Goal: Task Accomplishment & Management: Manage account settings

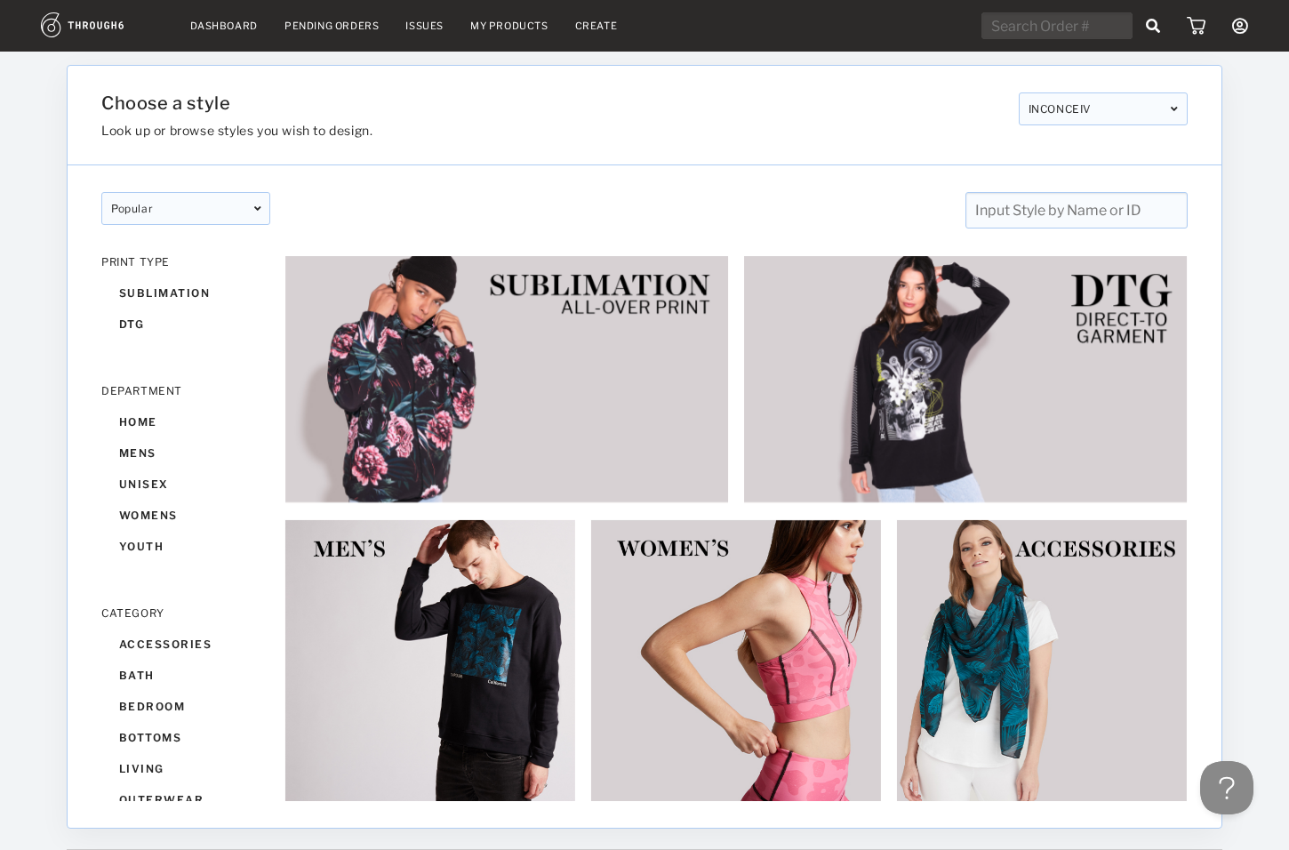
click at [326, 32] on nav "Dashboard Pending Orders Issues My Products Create My Account Brands Create New…" at bounding box center [644, 26] width 1207 height 28
click at [327, 28] on div "Pending Orders" at bounding box center [331, 26] width 94 height 12
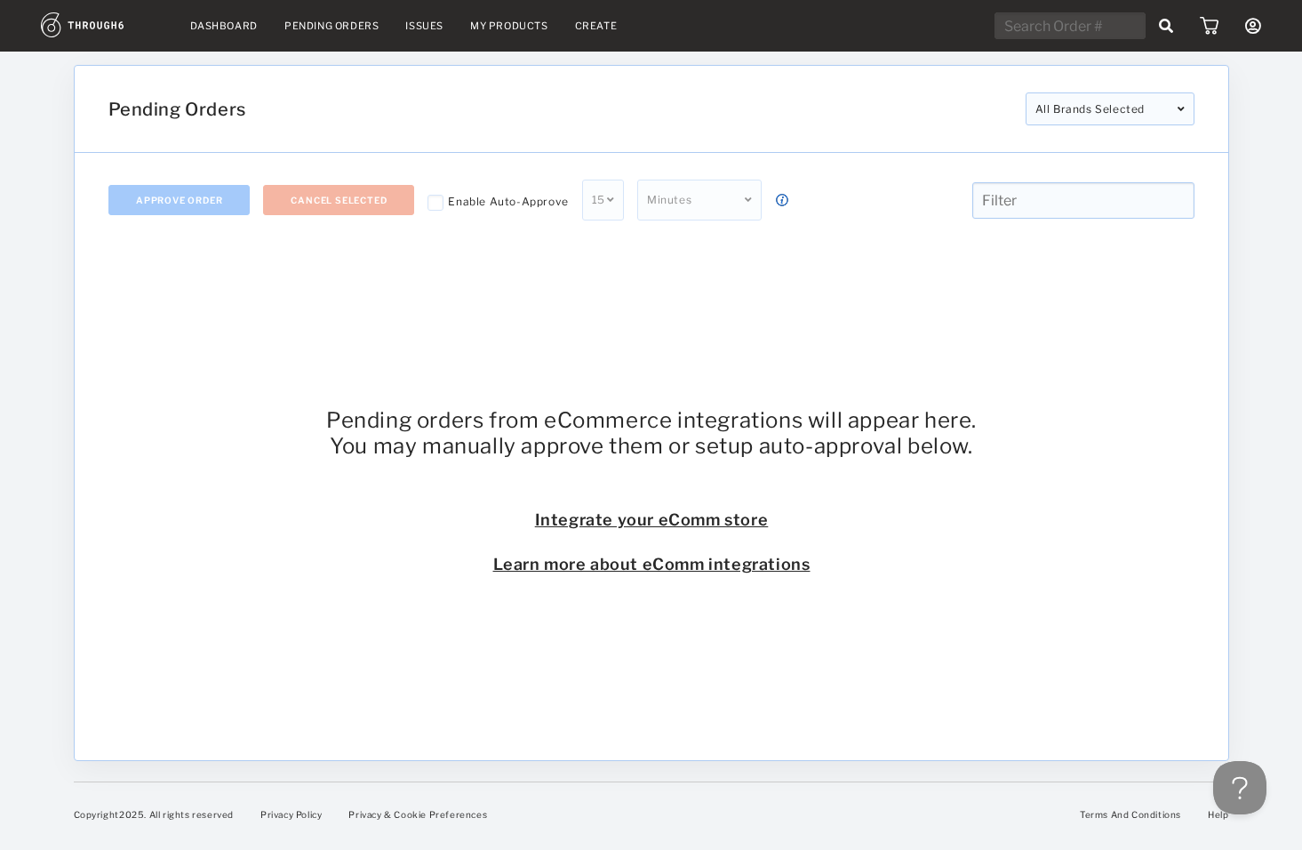
click at [231, 28] on link "Dashboard" at bounding box center [224, 26] width 68 height 12
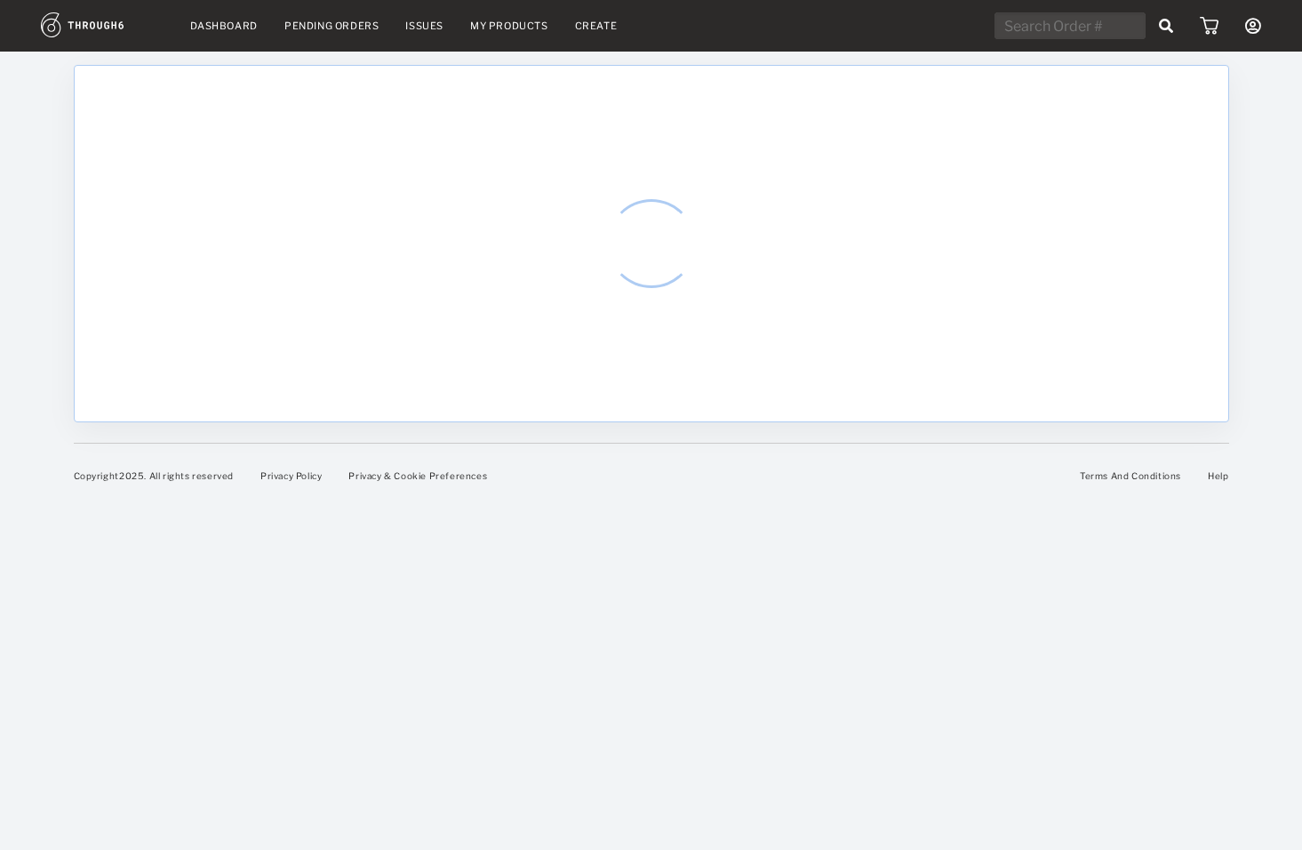
select select "9"
select select "2025"
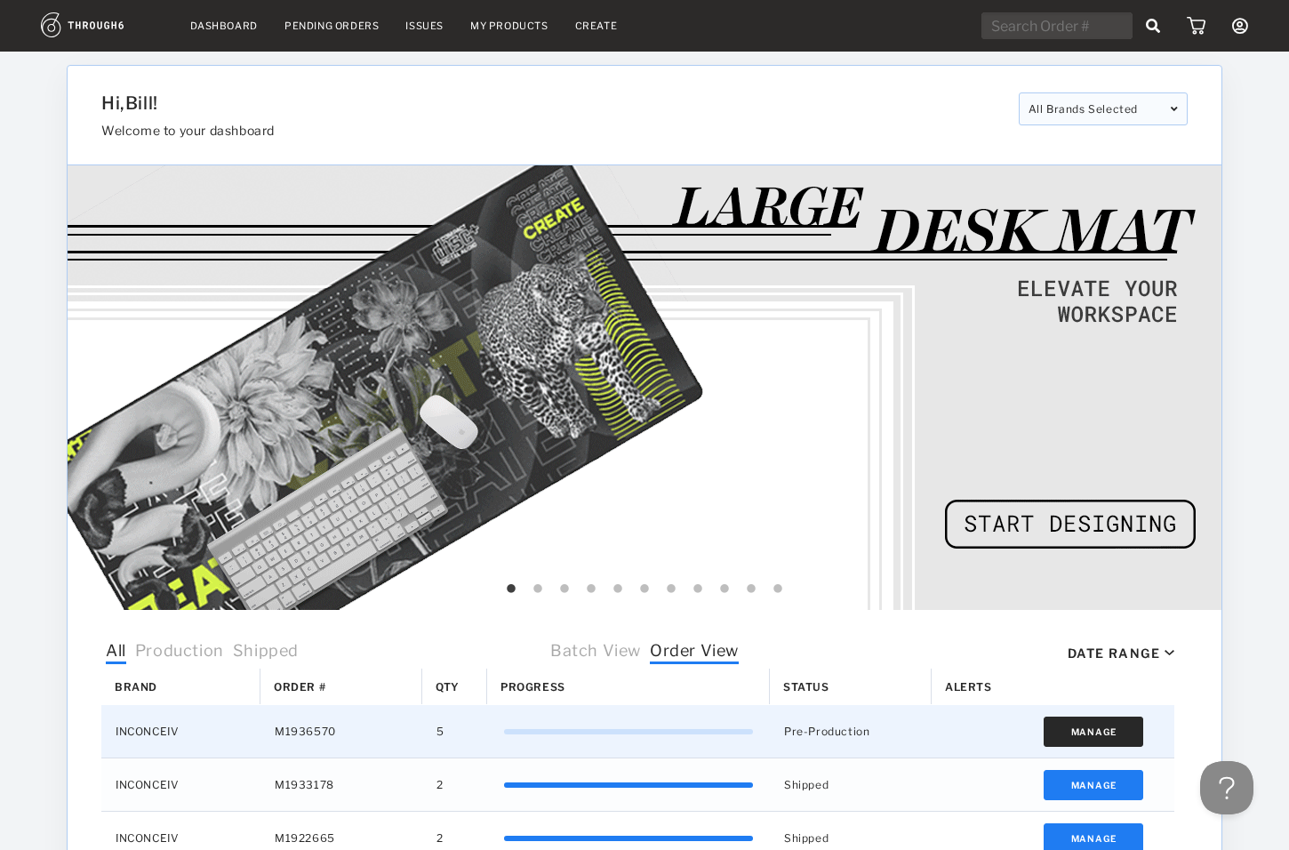
click at [1117, 730] on button "Manage" at bounding box center [1093, 731] width 100 height 30
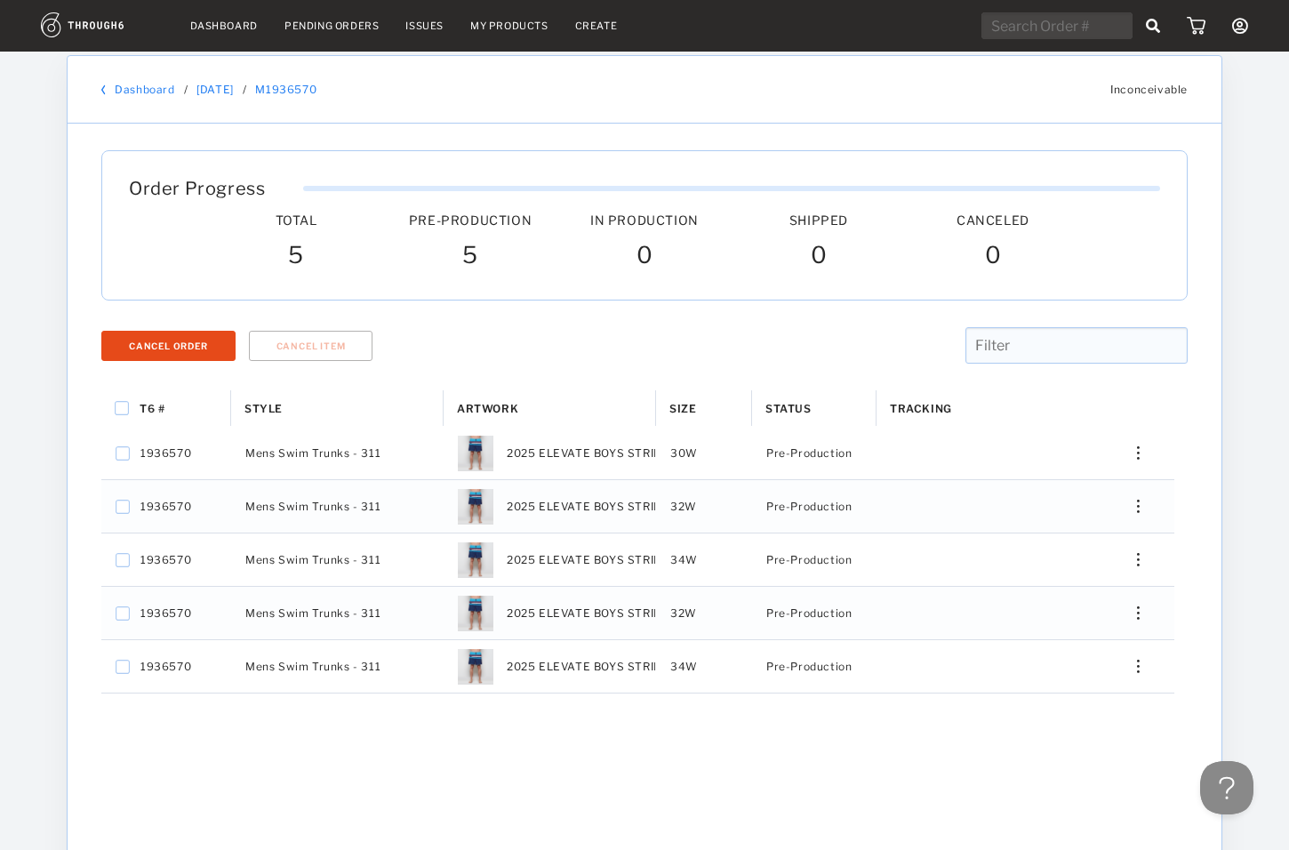
scroll to position [23, 0]
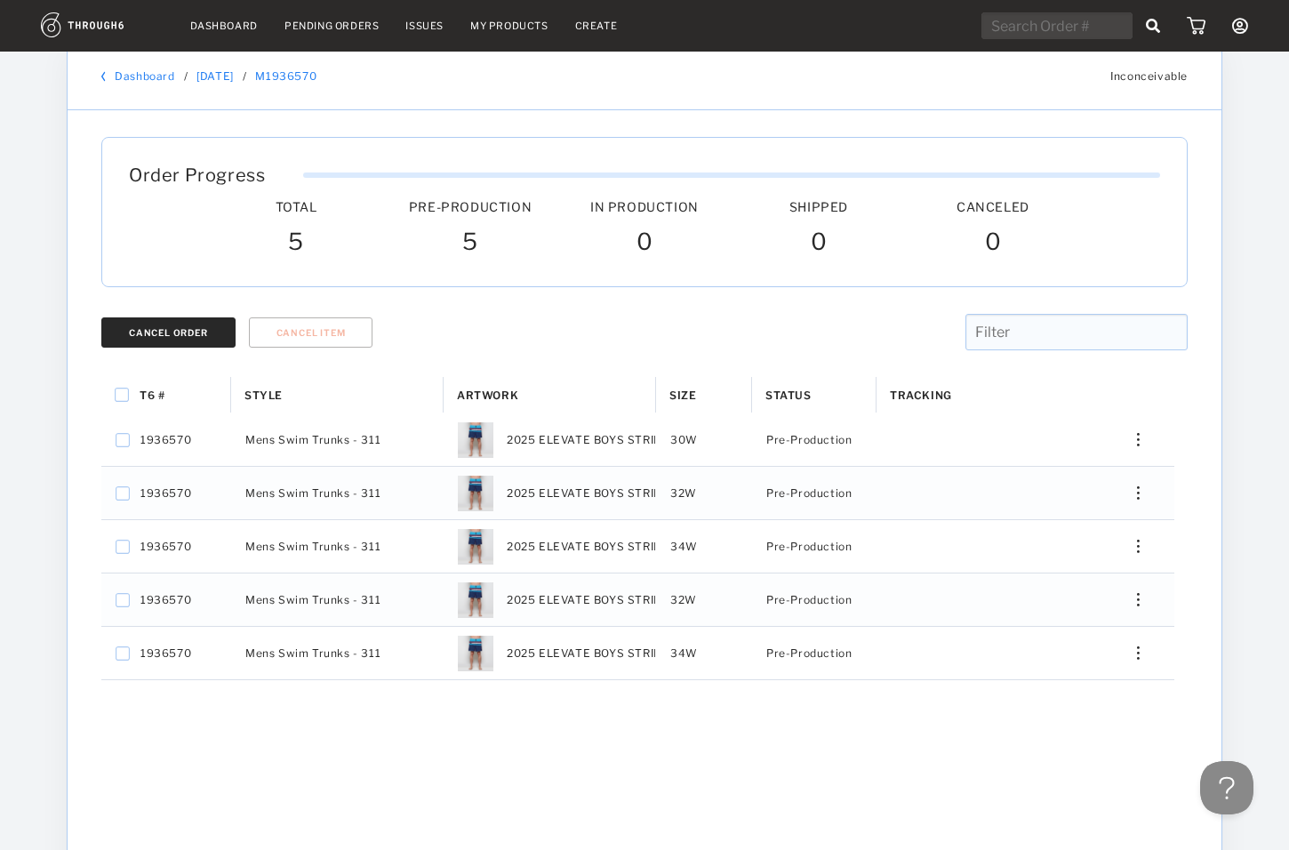
click at [151, 328] on div "Cancel Order" at bounding box center [168, 332] width 79 height 11
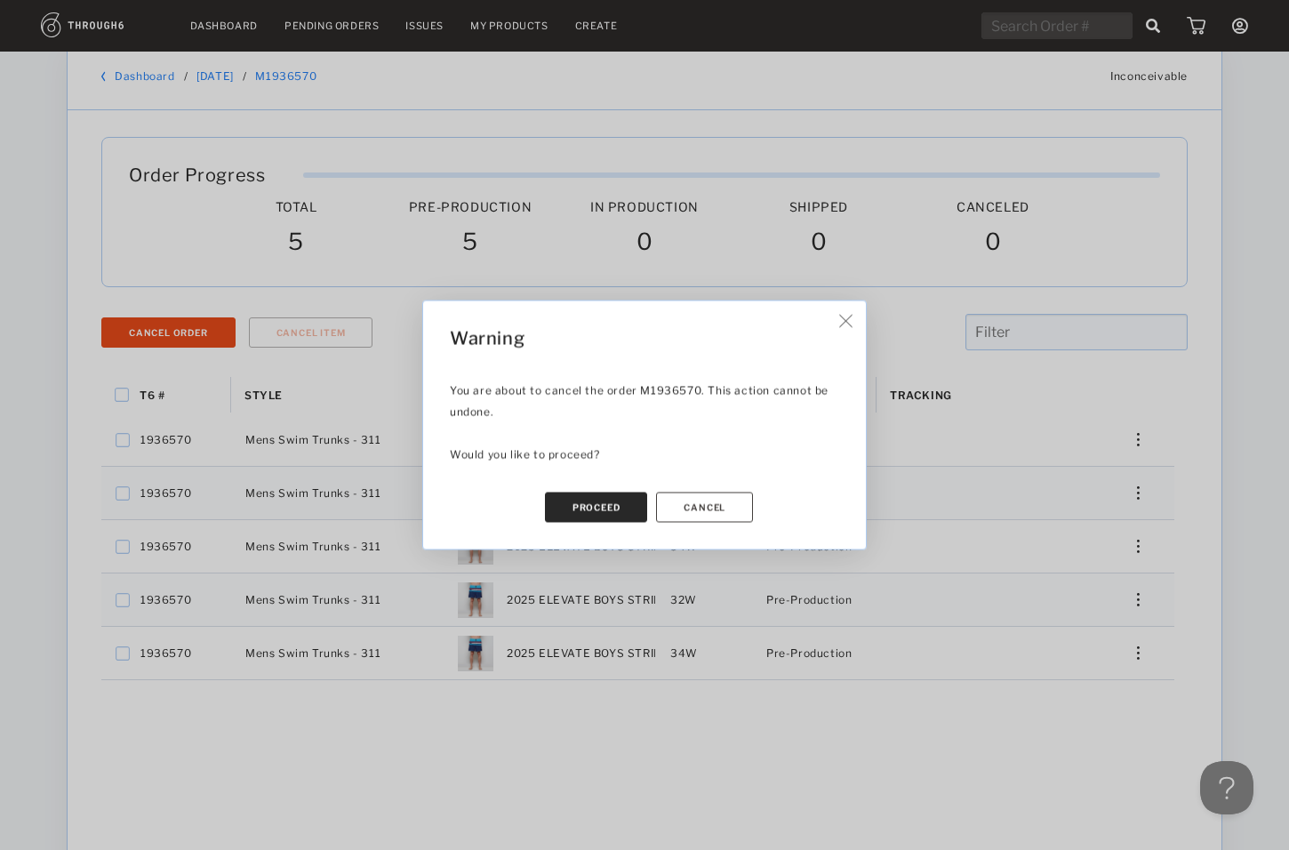
click at [588, 500] on button "Proceed" at bounding box center [596, 507] width 103 height 30
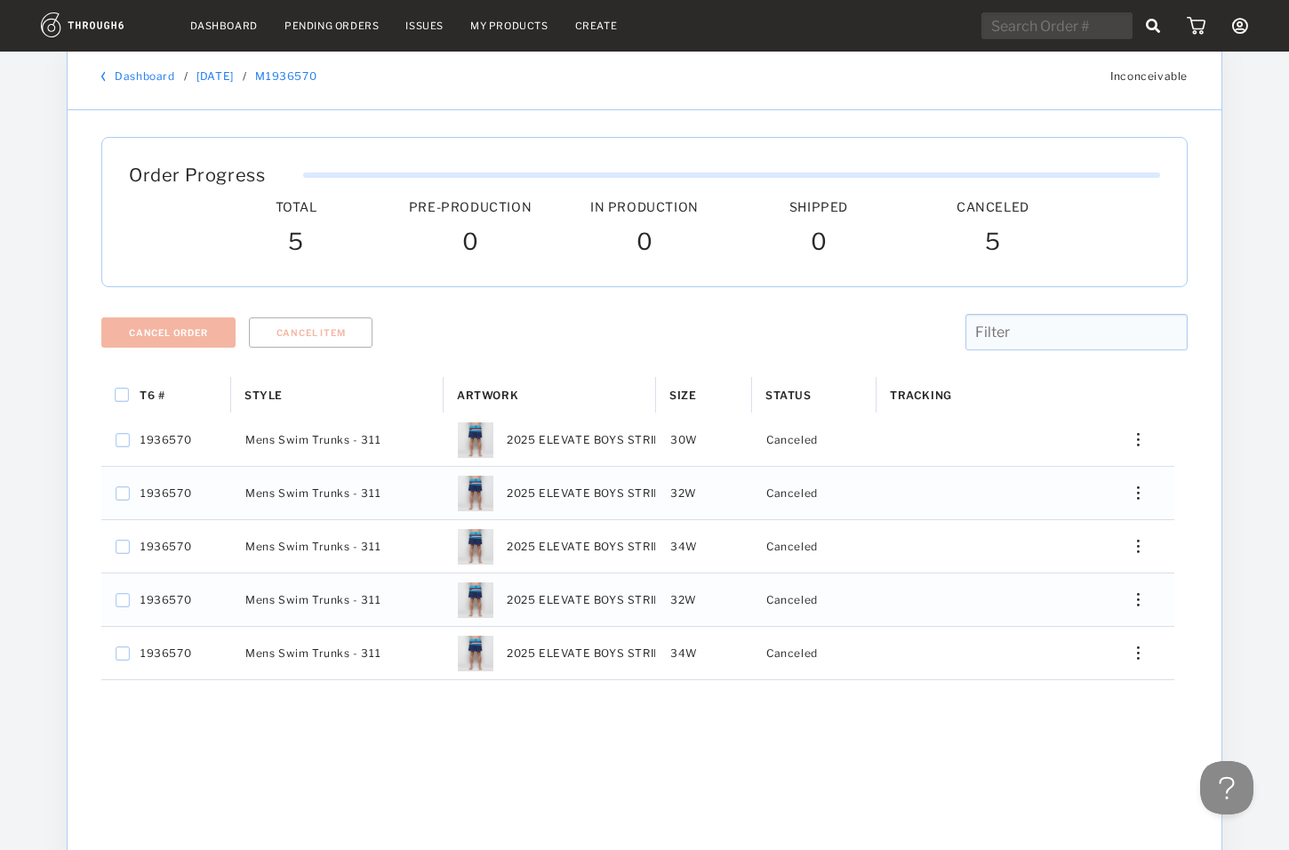
click at [500, 335] on div "Cancel Order Cancel Item" at bounding box center [644, 345] width 1100 height 63
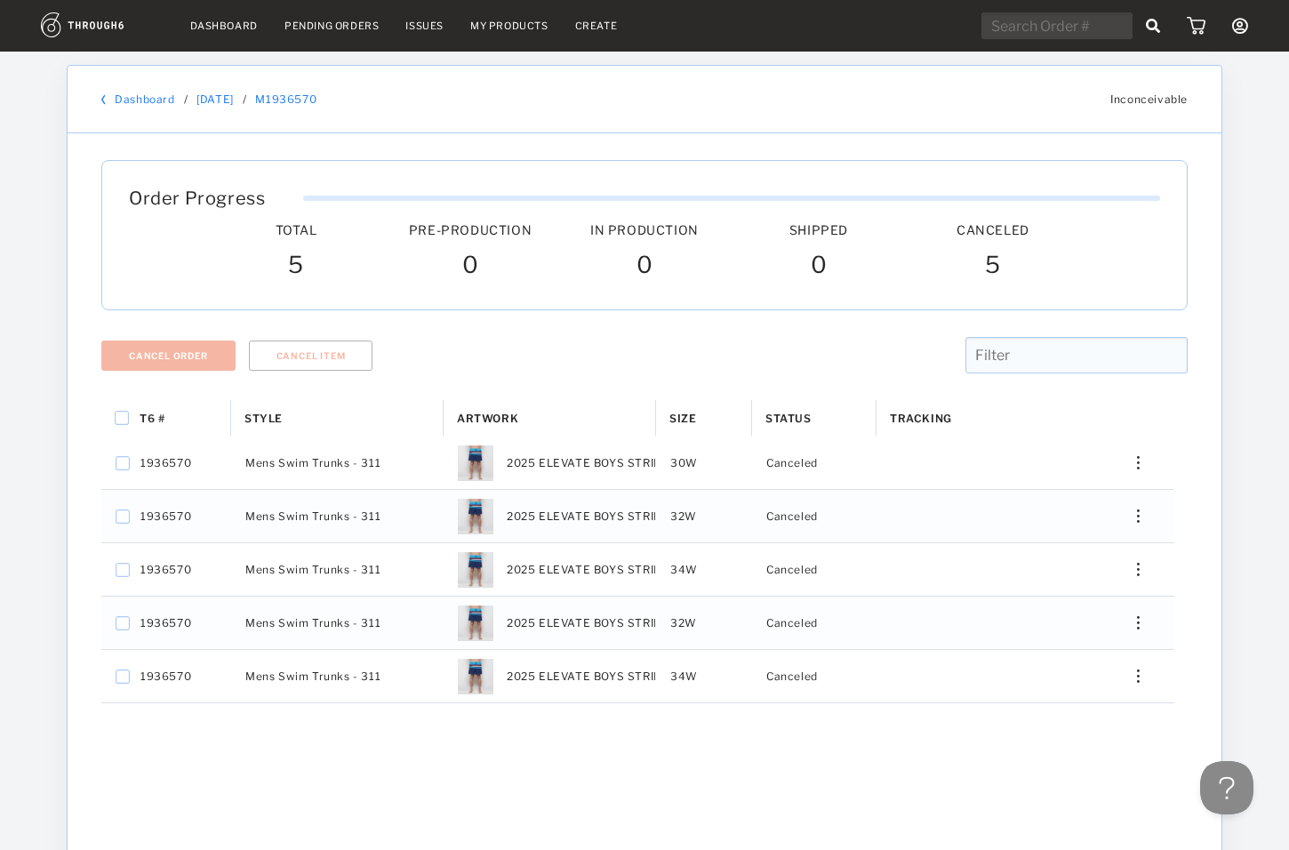
click at [150, 98] on link "Dashboard" at bounding box center [145, 98] width 60 height 13
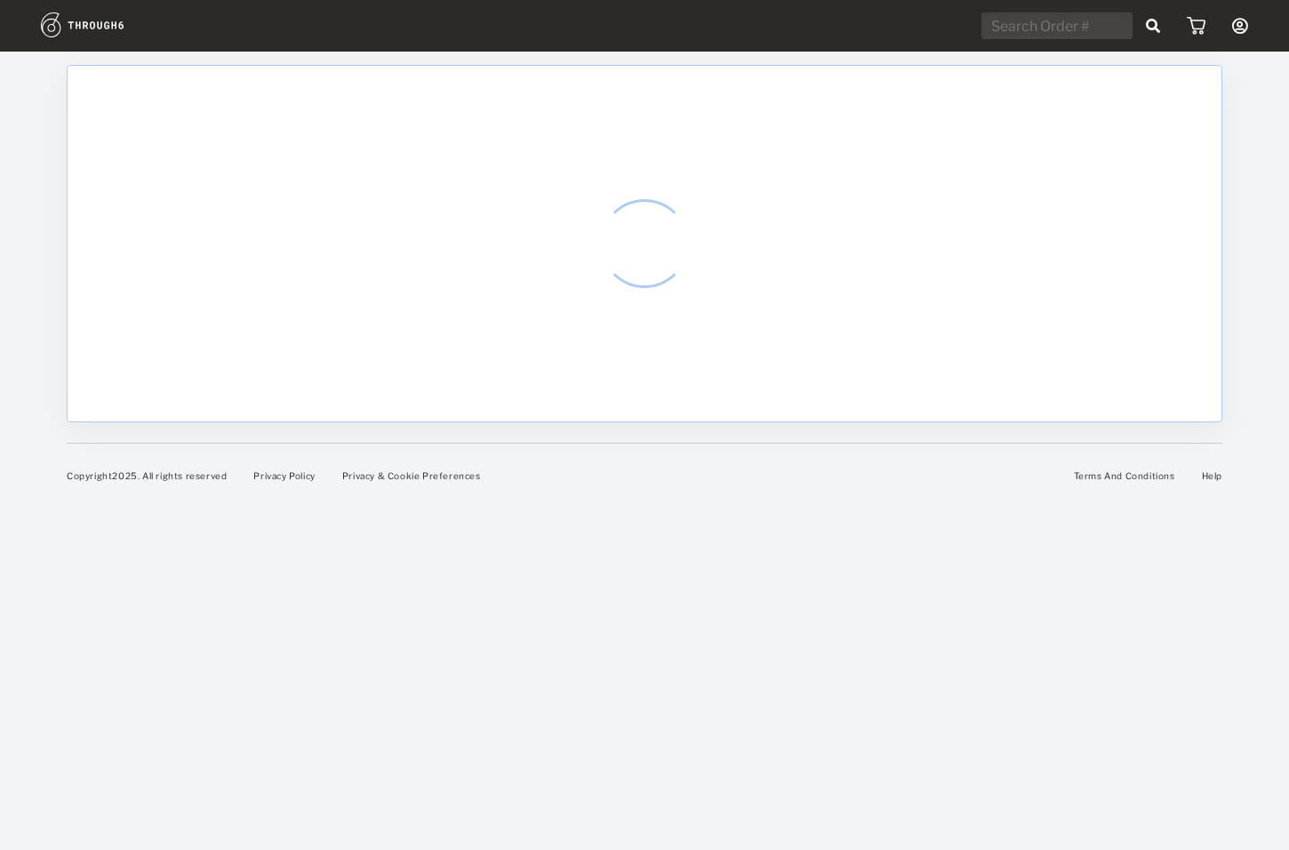
select select "9"
select select "2025"
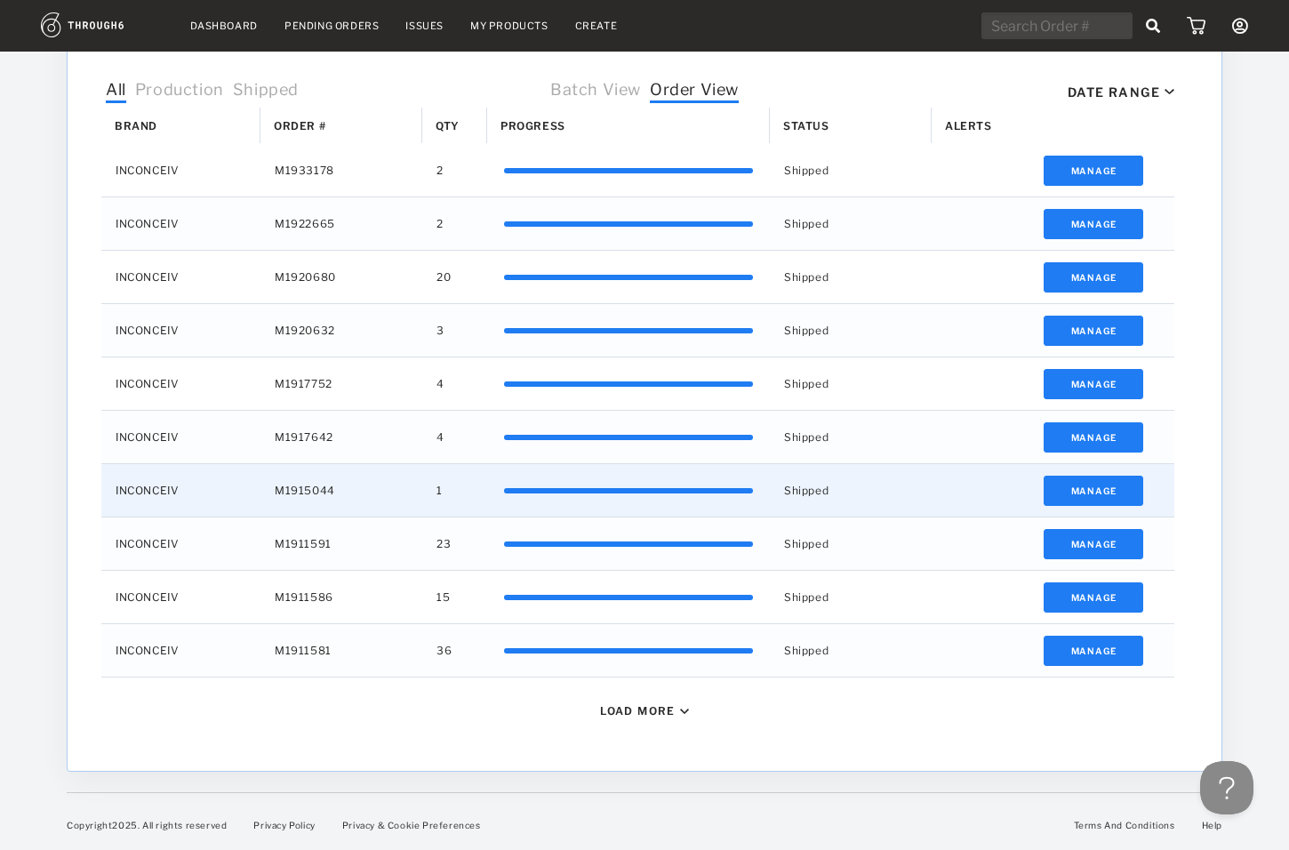
scroll to position [535, 0]
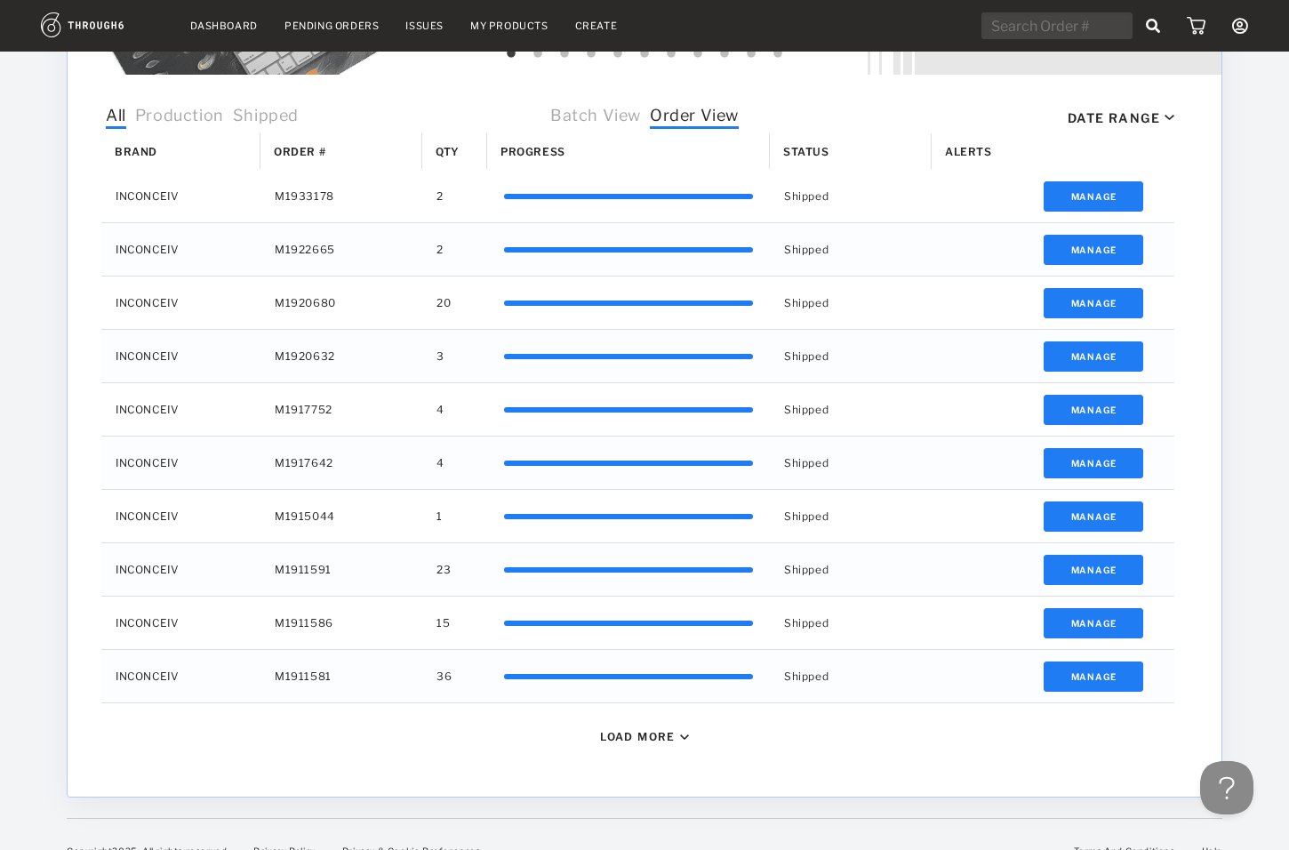
click at [624, 728] on div "Load More" at bounding box center [644, 736] width 1100 height 67
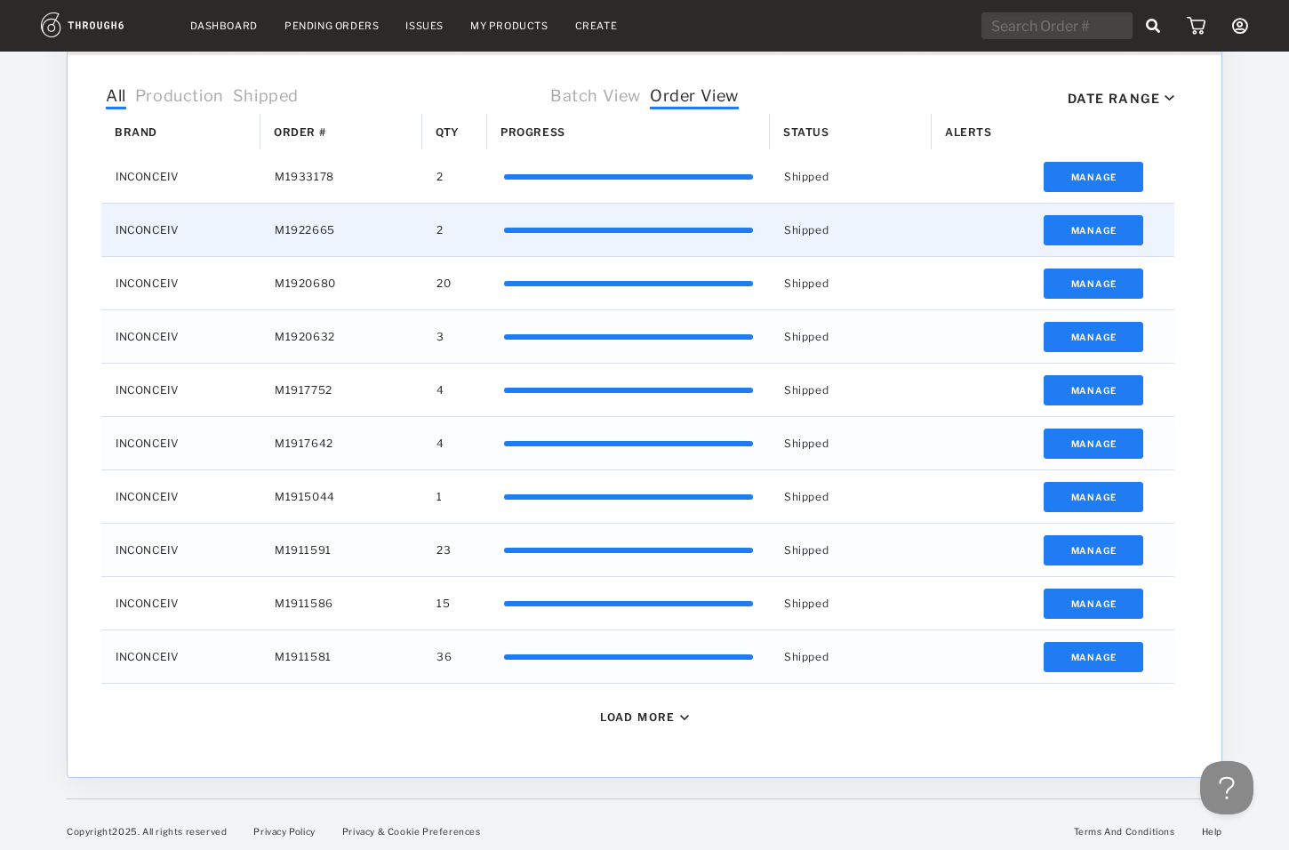
scroll to position [561, 0]
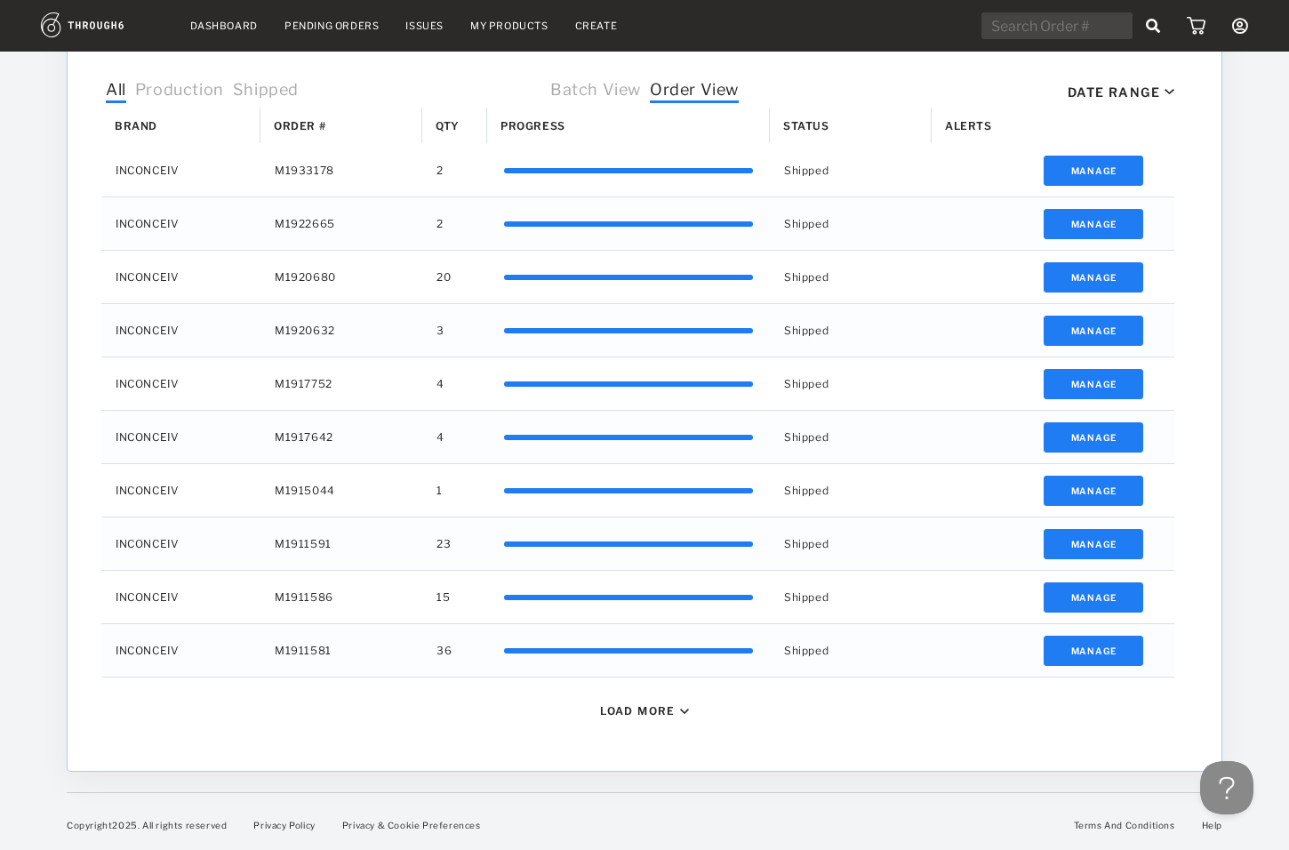
click at [646, 713] on div "Load More" at bounding box center [638, 710] width 76 height 13
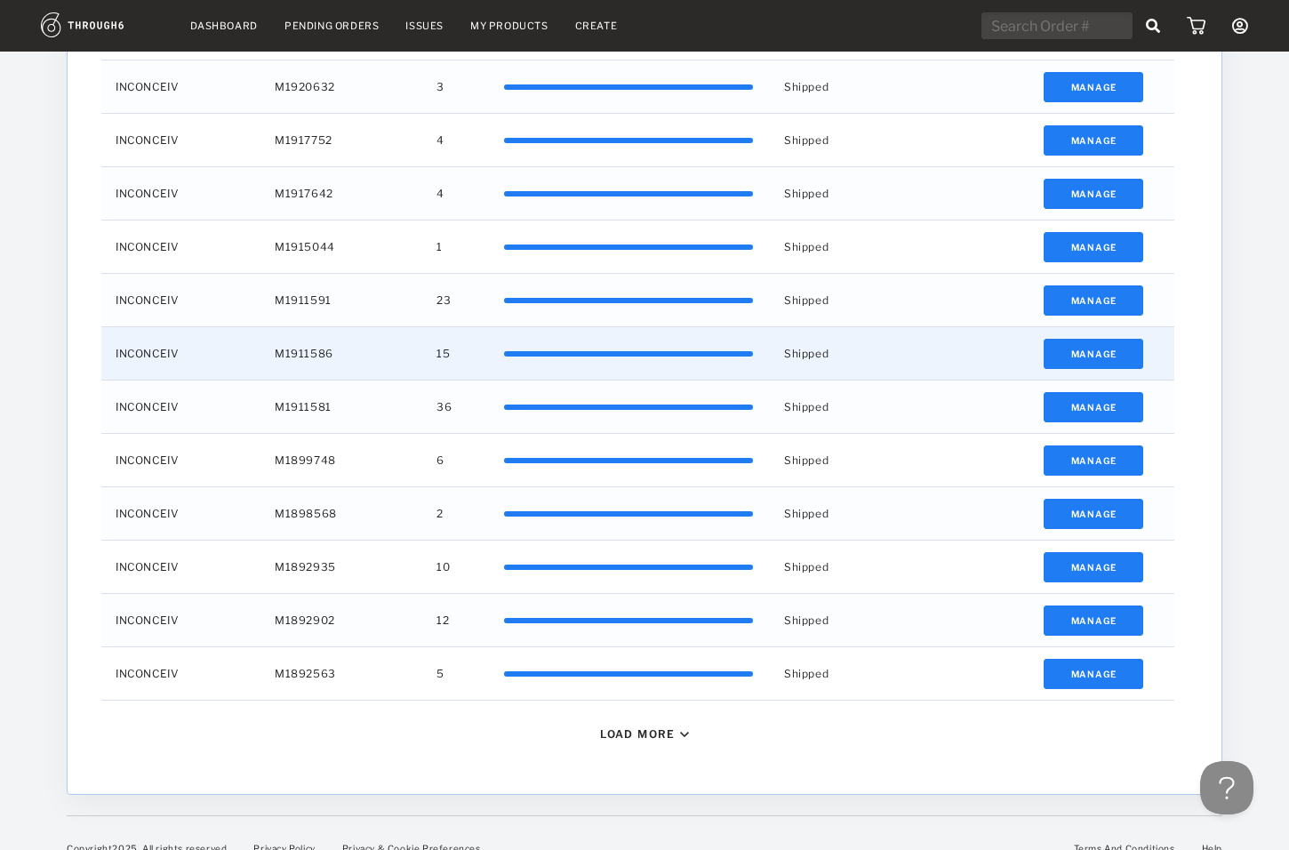
scroll to position [801, 0]
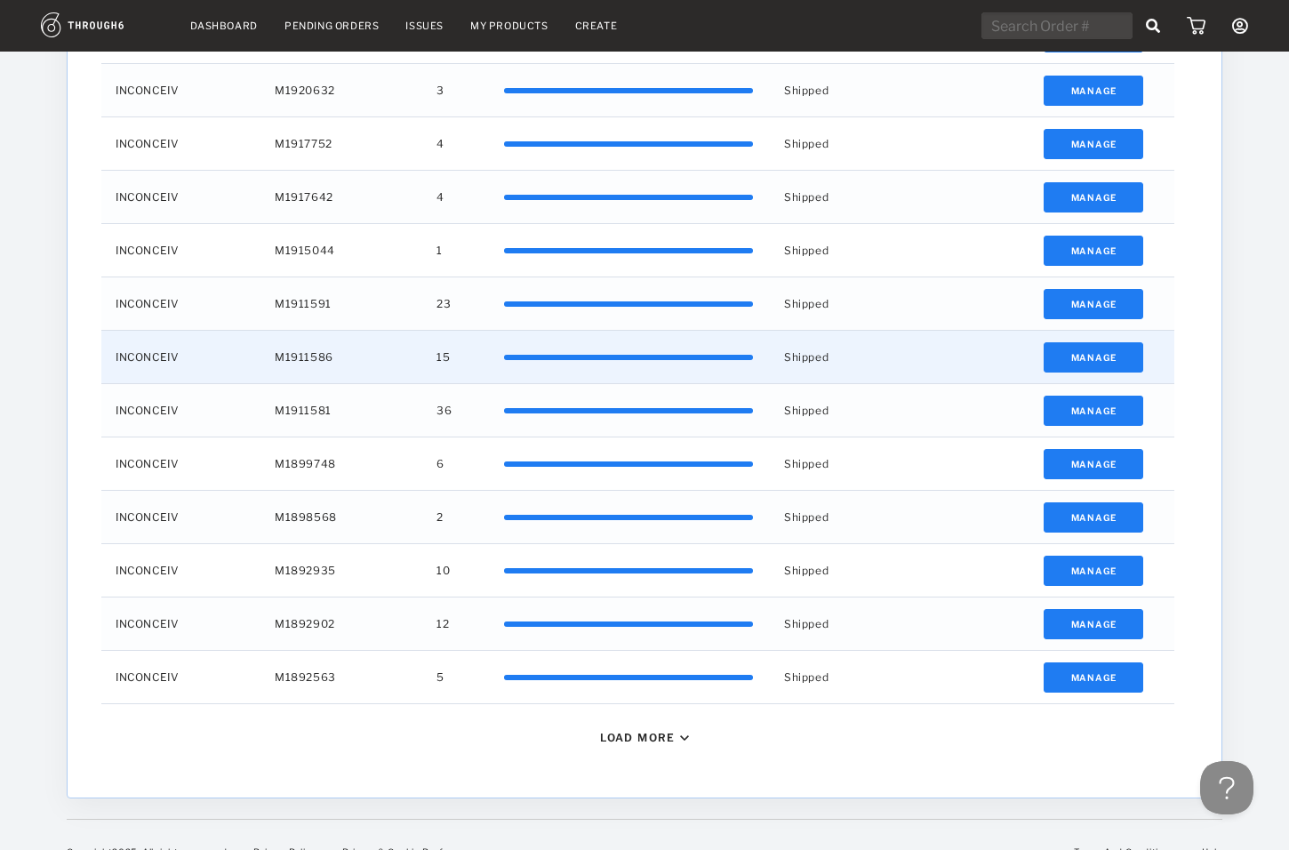
click at [437, 356] on span "15" at bounding box center [442, 357] width 13 height 23
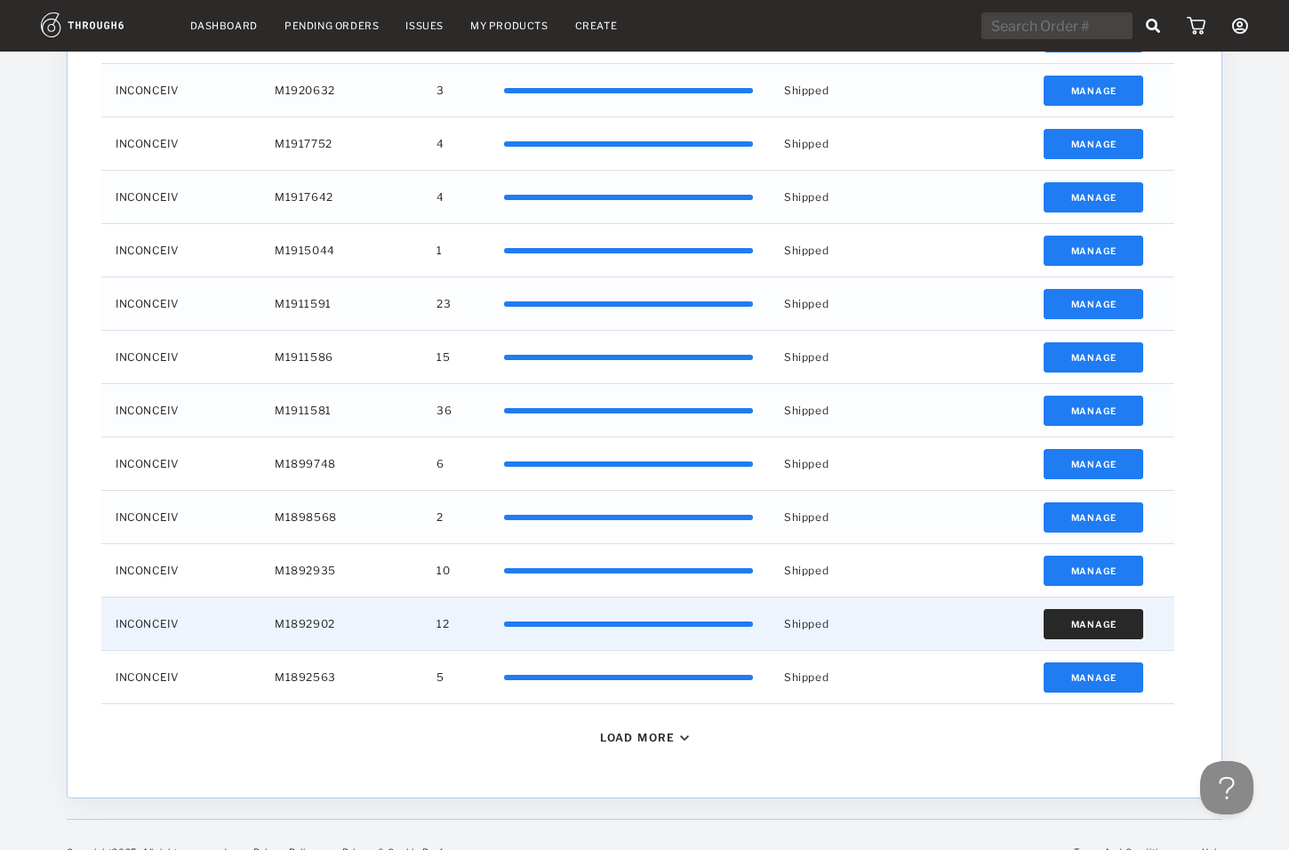
click at [1093, 628] on button "Manage" at bounding box center [1093, 624] width 100 height 30
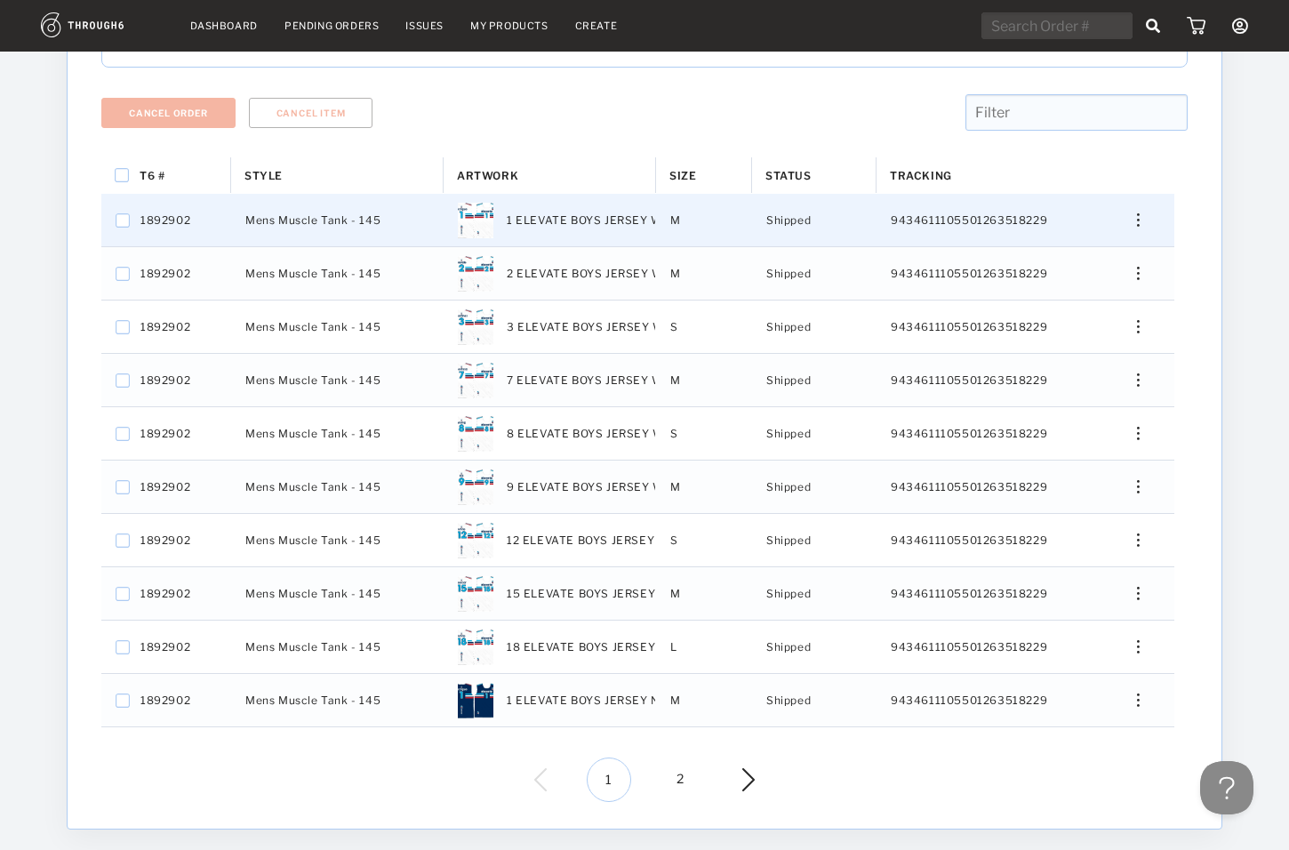
scroll to position [257, 0]
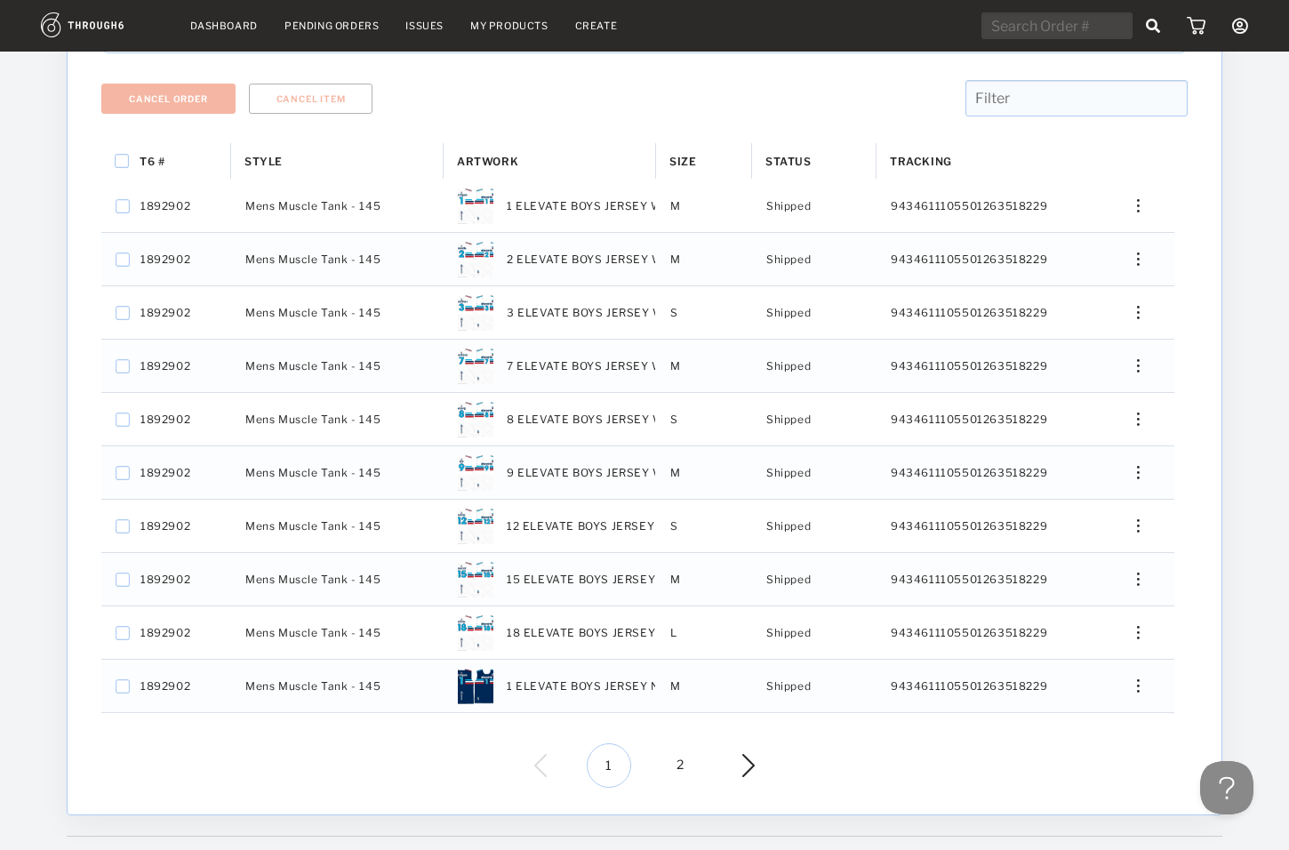
click at [684, 763] on span "2" at bounding box center [680, 765] width 44 height 44
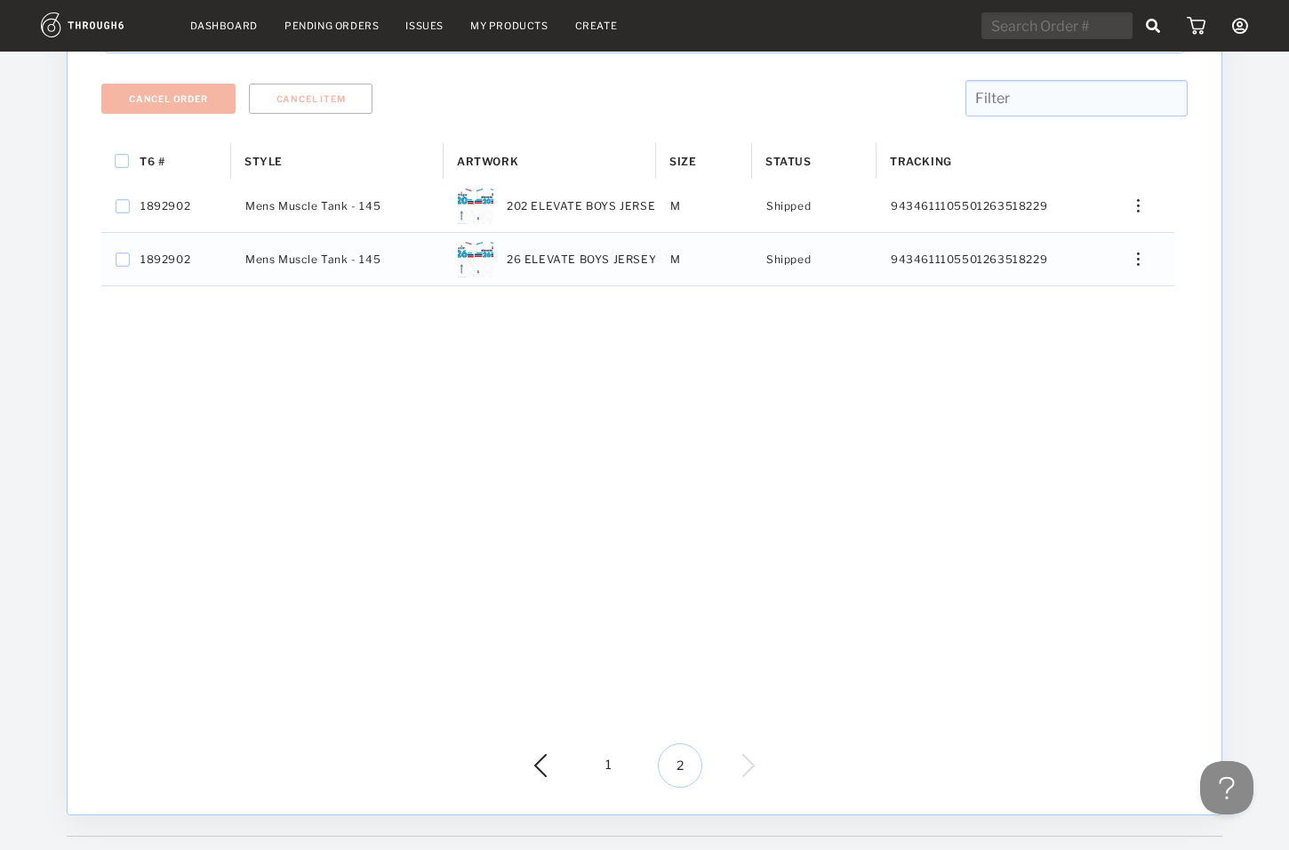
click at [546, 762] on img at bounding box center [553, 765] width 39 height 23
